Goal: Check status: Check status

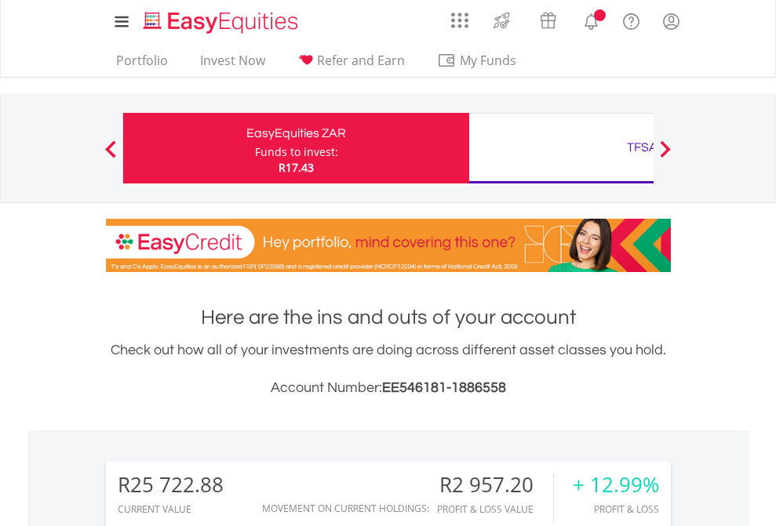
scroll to position [151, 246]
click at [255, 148] on div "Funds to invest:" at bounding box center [296, 152] width 83 height 16
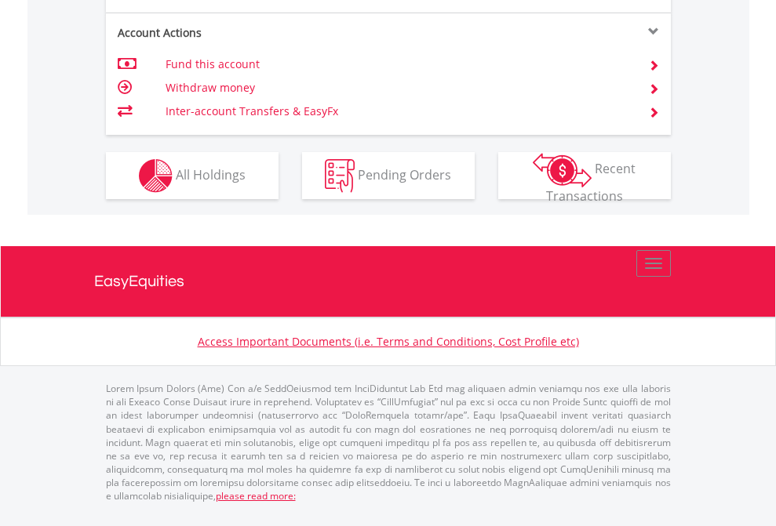
scroll to position [1472, 0]
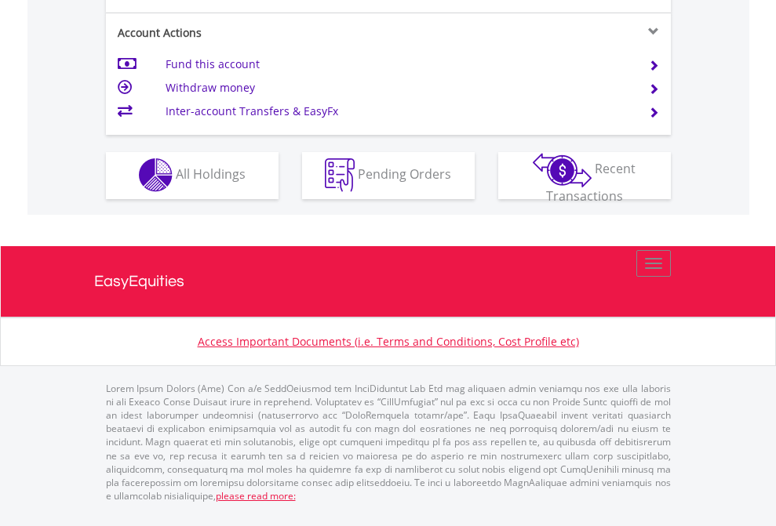
scroll to position [1467, 0]
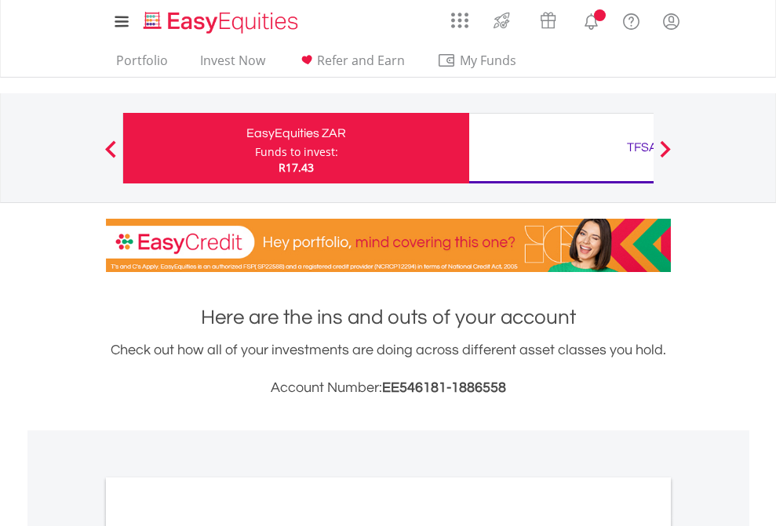
scroll to position [943, 0]
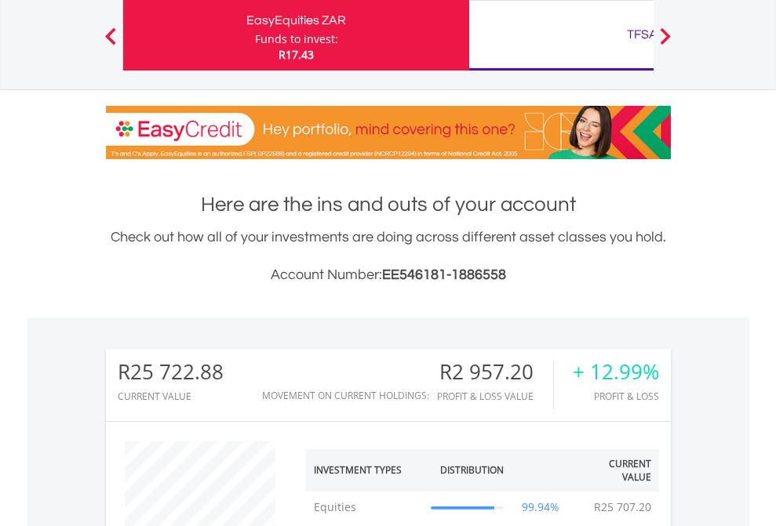
scroll to position [151, 246]
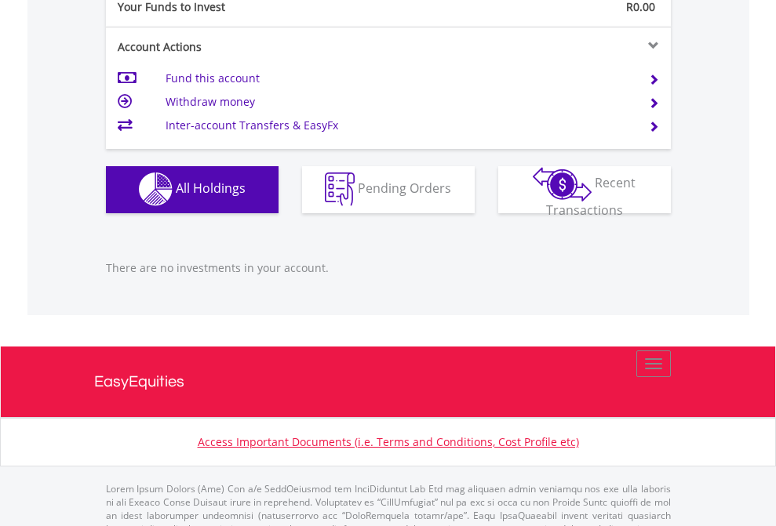
scroll to position [1553, 0]
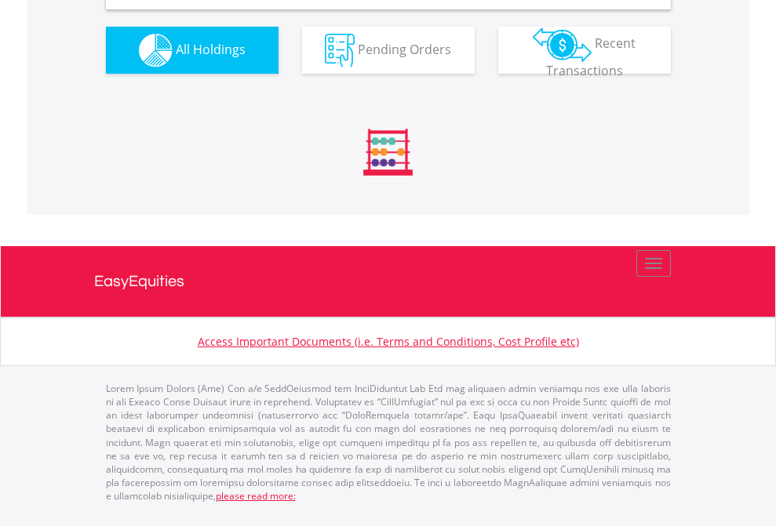
scroll to position [1516, 0]
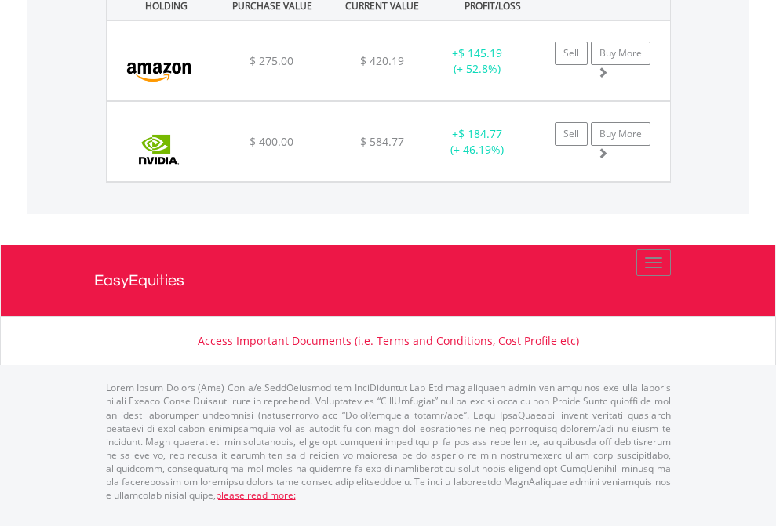
scroll to position [113, 0]
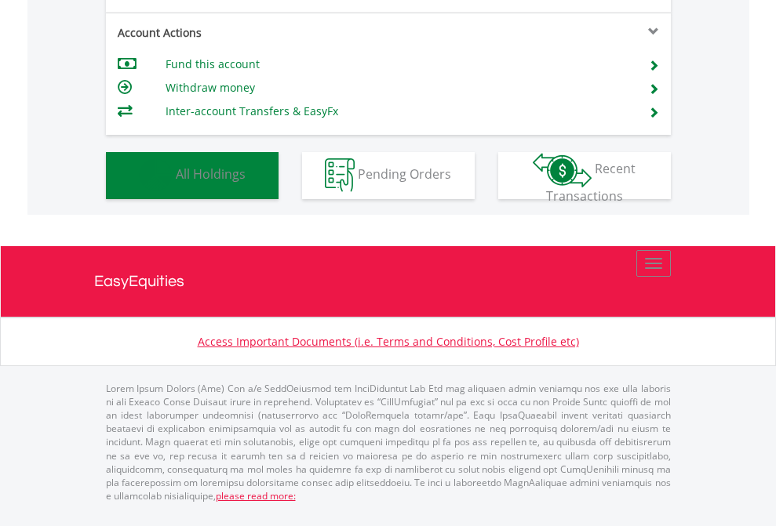
click at [176, 183] on span "All Holdings" at bounding box center [211, 173] width 70 height 17
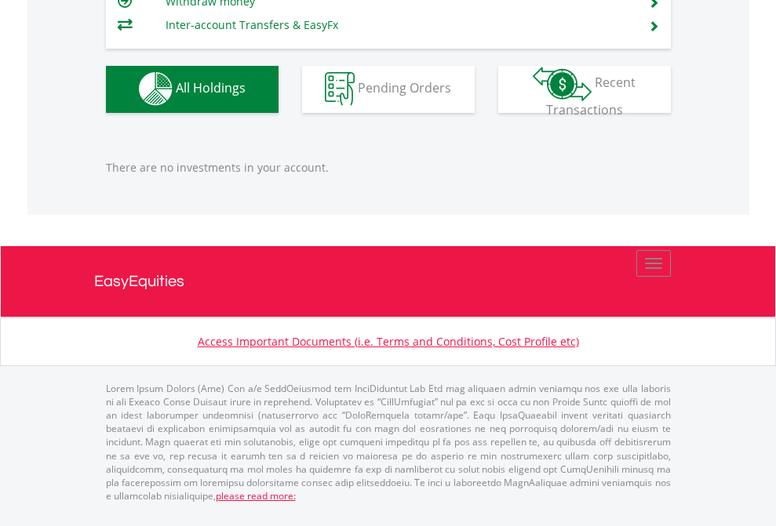
scroll to position [1553, 0]
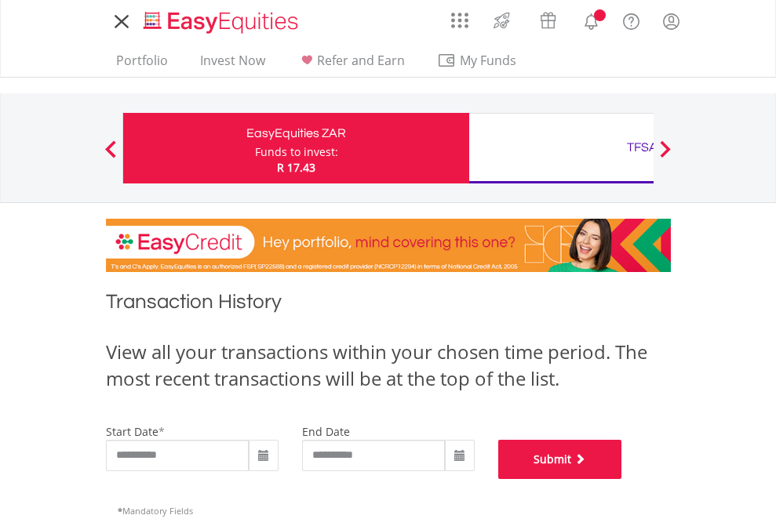
click at [622, 479] on button "Submit" at bounding box center [560, 459] width 124 height 39
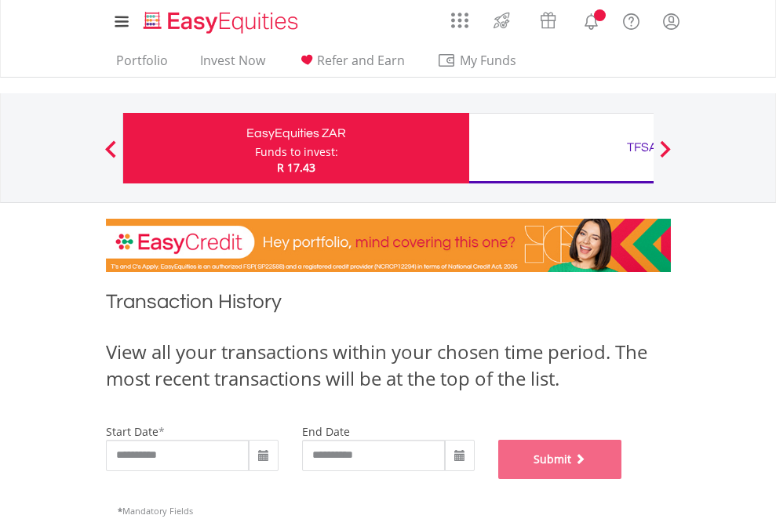
scroll to position [636, 0]
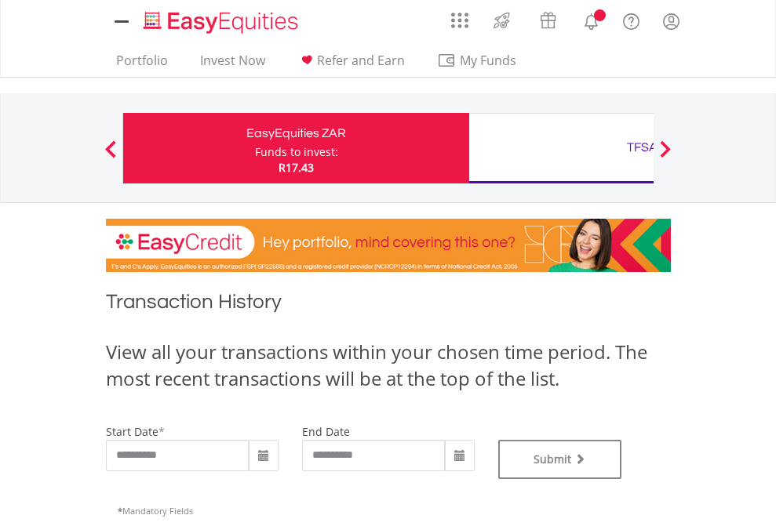
click at [561, 148] on div "TFSA" at bounding box center [641, 147] width 327 height 22
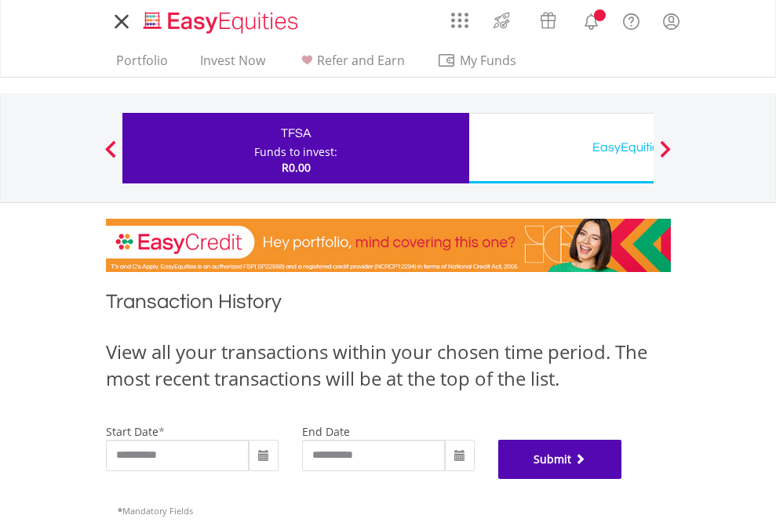
click at [622, 479] on button "Submit" at bounding box center [560, 459] width 124 height 39
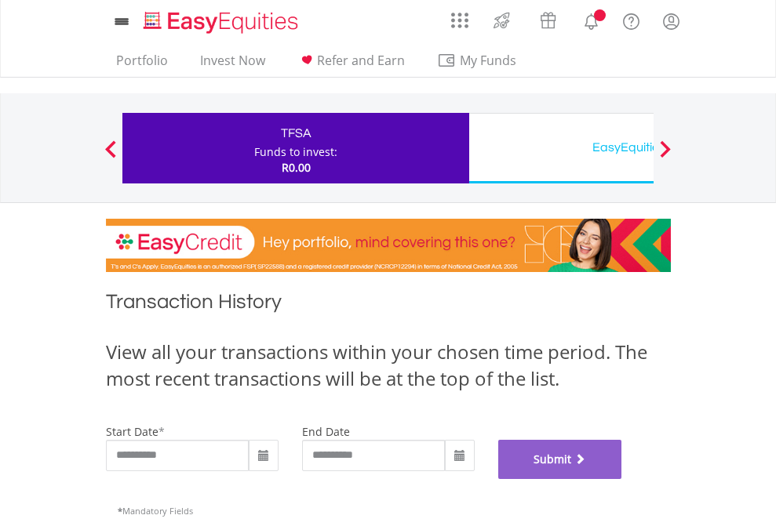
scroll to position [636, 0]
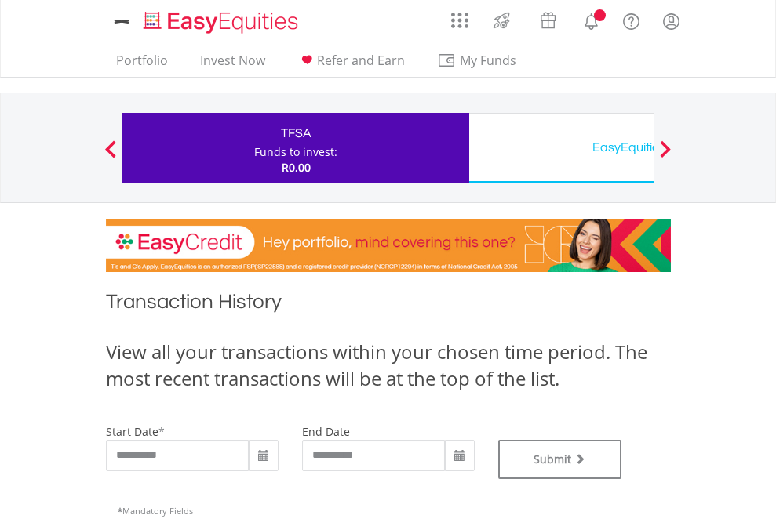
click at [561, 148] on div "EasyEquities USD" at bounding box center [641, 147] width 327 height 22
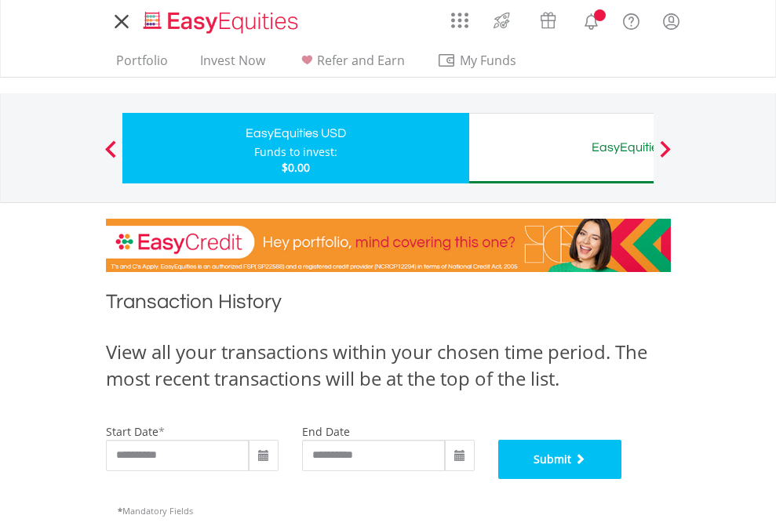
click at [622, 479] on button "Submit" at bounding box center [560, 459] width 124 height 39
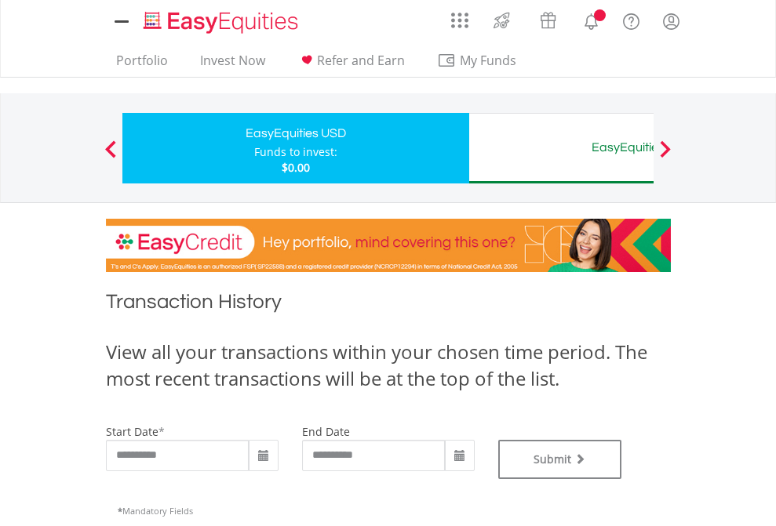
click at [561, 148] on div "EasyEquities AUD" at bounding box center [641, 147] width 327 height 22
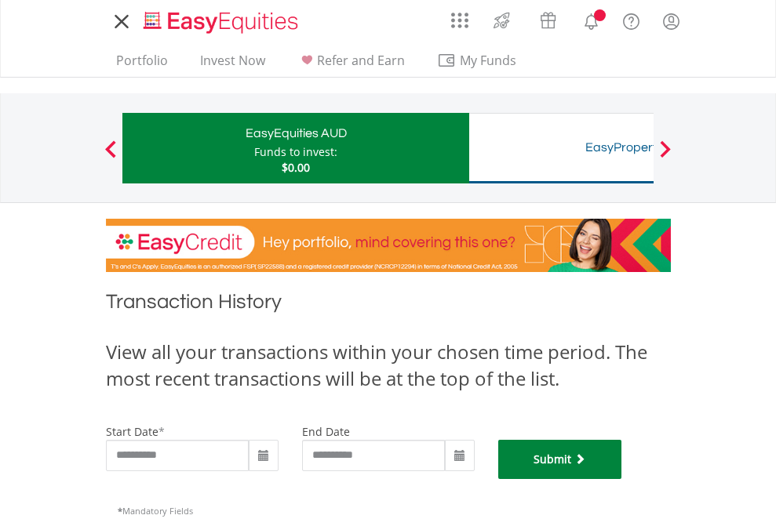
click at [622, 479] on button "Submit" at bounding box center [560, 459] width 124 height 39
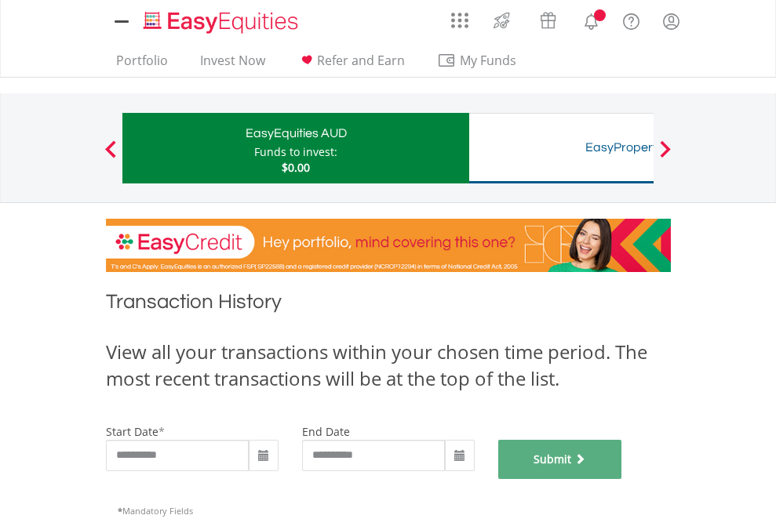
scroll to position [636, 0]
